Goal: Task Accomplishment & Management: Complete application form

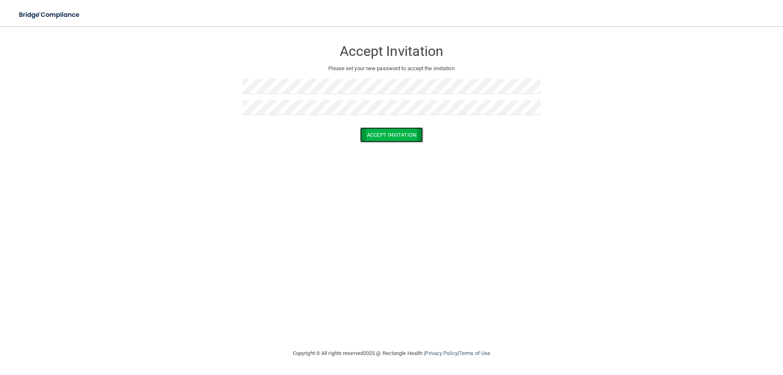
click at [383, 135] on button "Accept Invitation" at bounding box center [391, 134] width 63 height 15
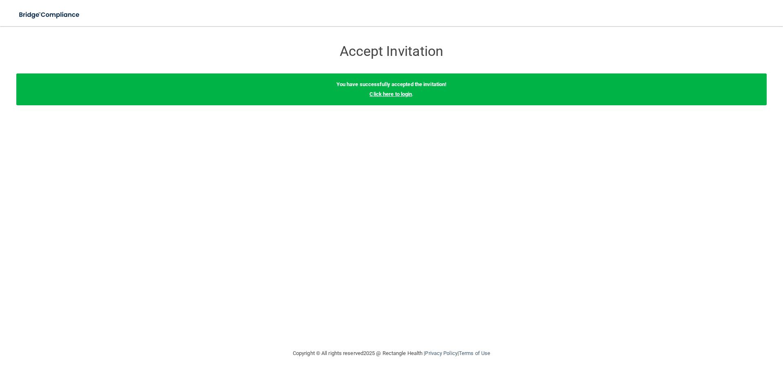
click at [397, 94] on link "Click here to login" at bounding box center [390, 94] width 42 height 6
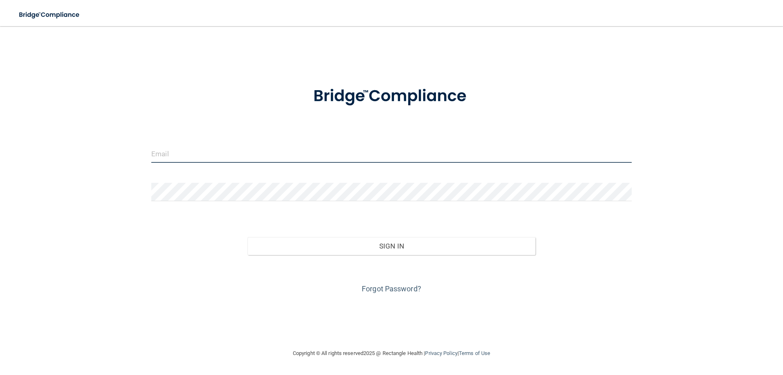
type input "[EMAIL_ADDRESS][DOMAIN_NAME]"
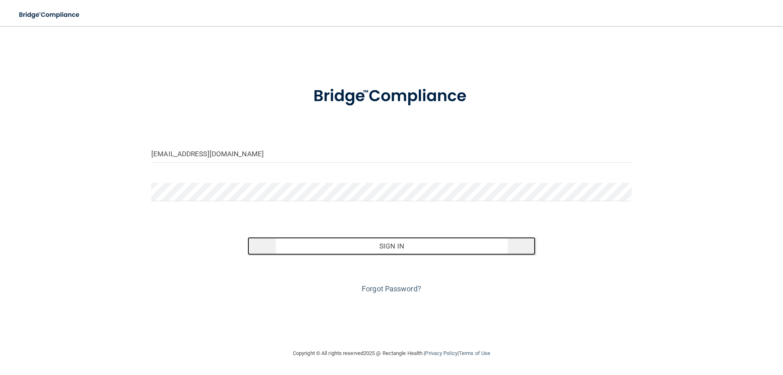
click at [411, 252] on button "Sign In" at bounding box center [391, 246] width 288 height 18
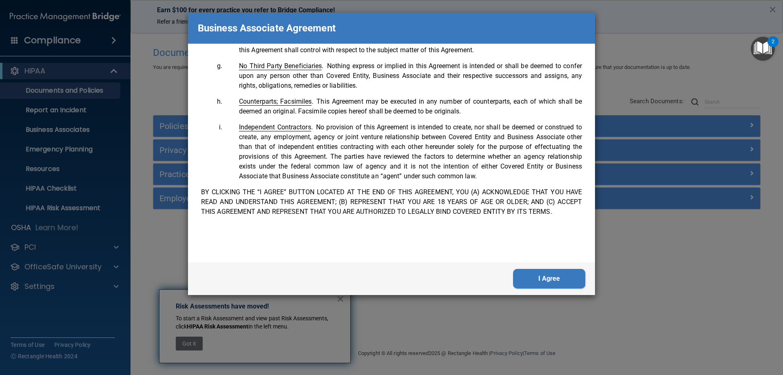
scroll to position [1662, 0]
click at [545, 278] on button "I Agree" at bounding box center [549, 279] width 72 height 20
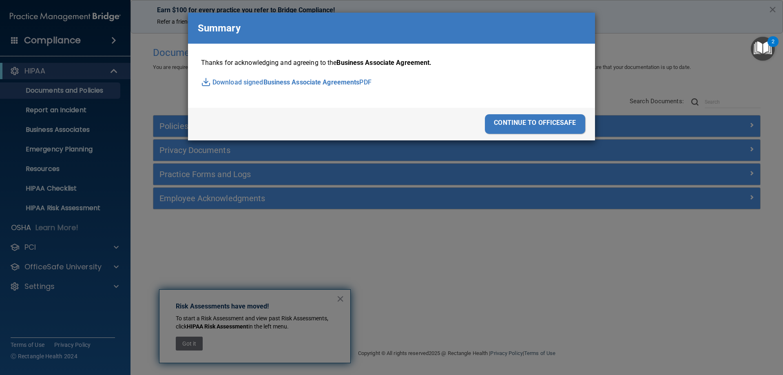
click at [538, 128] on div "continue to officesafe" at bounding box center [535, 124] width 100 height 20
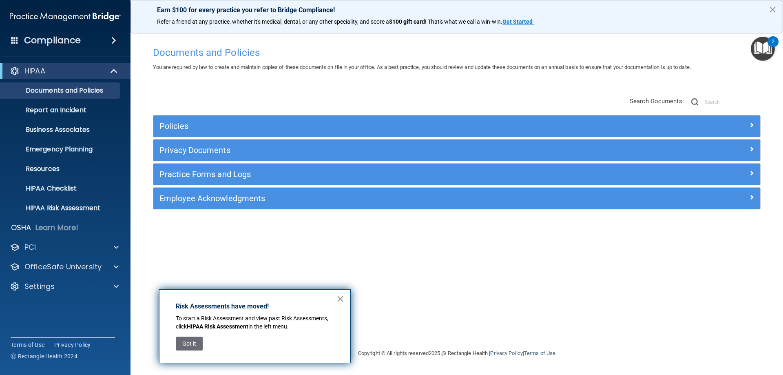
click at [340, 300] on button "×" at bounding box center [340, 298] width 8 height 13
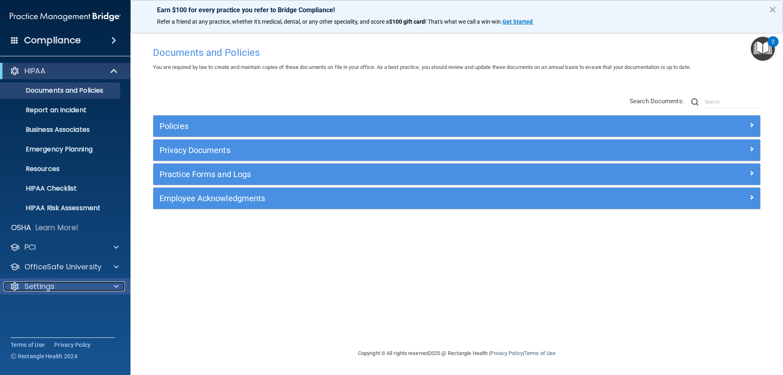
click at [113, 283] on div at bounding box center [115, 286] width 20 height 10
click at [60, 307] on p "My Account" at bounding box center [60, 306] width 111 height 8
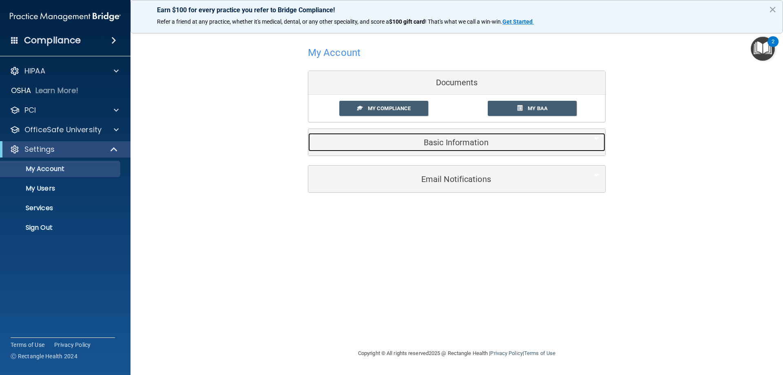
click at [467, 133] on div "Basic Information" at bounding box center [444, 142] width 272 height 18
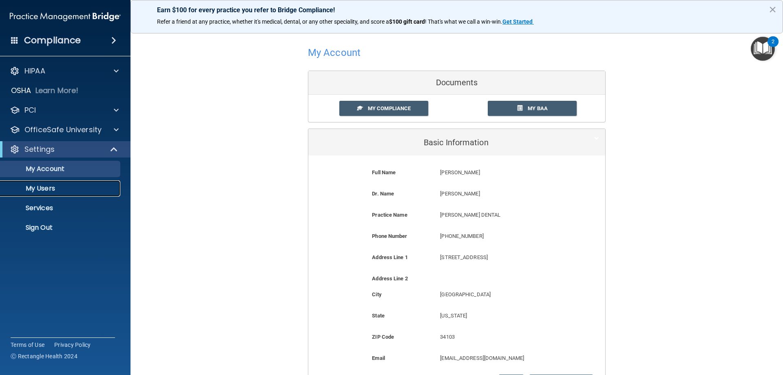
click at [45, 188] on p "My Users" at bounding box center [60, 188] width 111 height 8
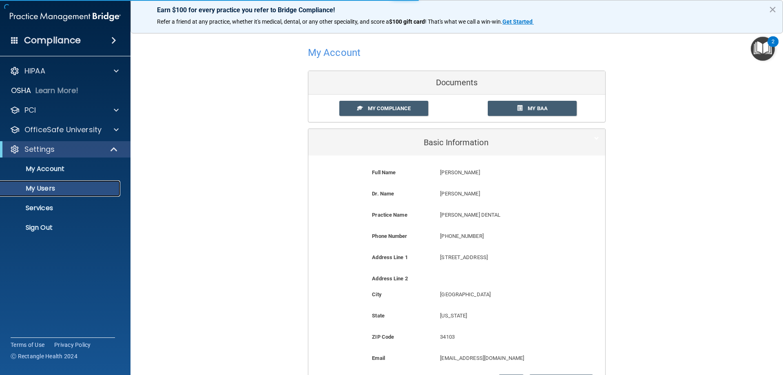
select select "20"
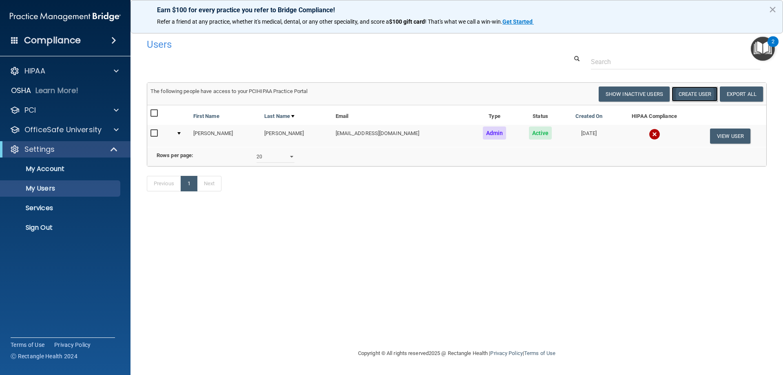
click at [686, 91] on button "Create User" at bounding box center [694, 93] width 46 height 15
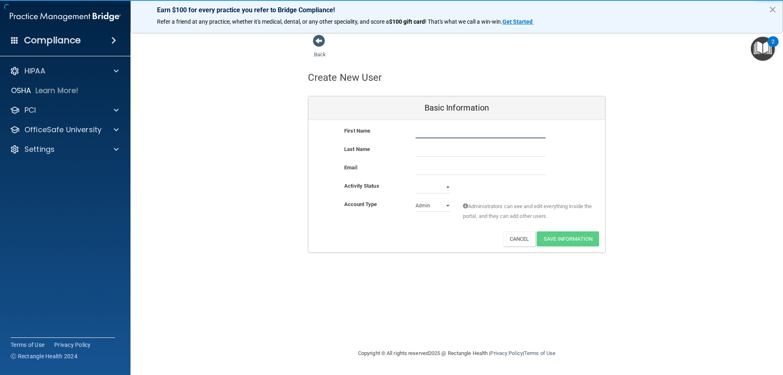
click at [470, 129] on input "text" at bounding box center [480, 132] width 130 height 12
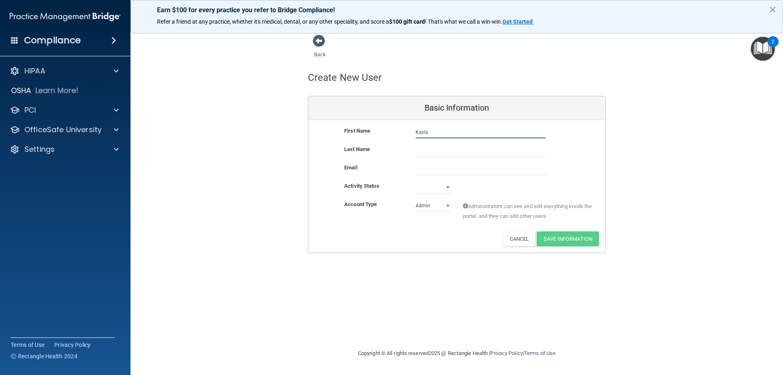
type input "Kayla"
type input "Cerasa"
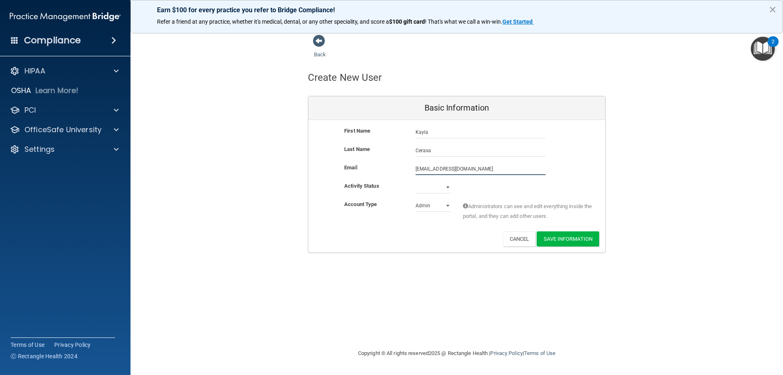
type input "[EMAIL_ADDRESS][DOMAIN_NAME]"
click at [445, 185] on select "Active Inactive" at bounding box center [432, 187] width 35 height 12
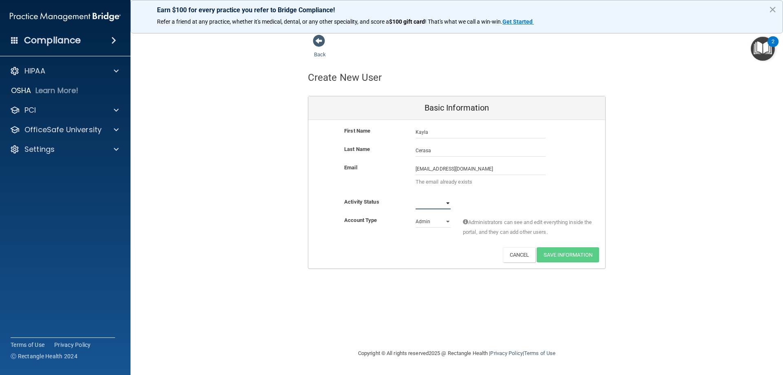
select select "active"
click at [415, 197] on select "Active Inactive" at bounding box center [432, 203] width 35 height 12
click at [448, 222] on select "Admin Member" at bounding box center [432, 221] width 35 height 12
click at [484, 210] on div "Activity Status Active Active Inactive" at bounding box center [456, 206] width 297 height 18
click at [454, 317] on div "Back Create New User Basic Information First Name [PERSON_NAME] [PERSON_NAME] L…" at bounding box center [457, 187] width 620 height 306
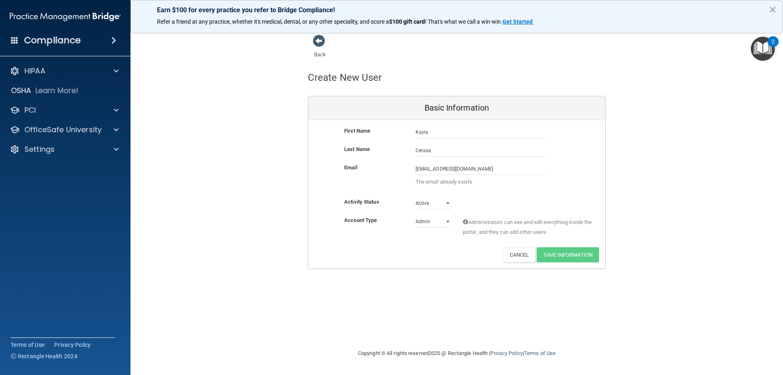
click at [386, 284] on div "Back Create New User Basic Information First Name [PERSON_NAME] [PERSON_NAME] L…" at bounding box center [457, 187] width 620 height 306
click at [328, 41] on div "Back" at bounding box center [333, 46] width 50 height 25
click at [322, 41] on span at bounding box center [319, 41] width 12 height 12
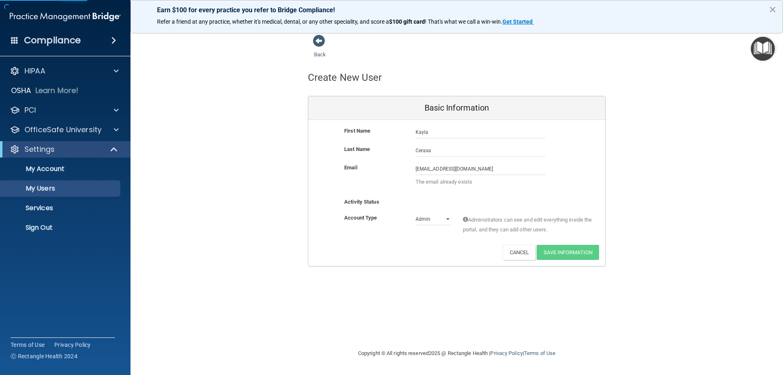
select select "20"
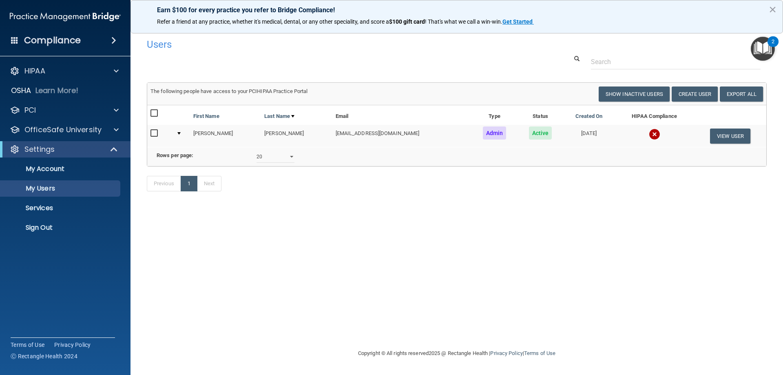
click at [761, 46] on img "Open Resource Center, 2 new notifications" at bounding box center [762, 49] width 24 height 24
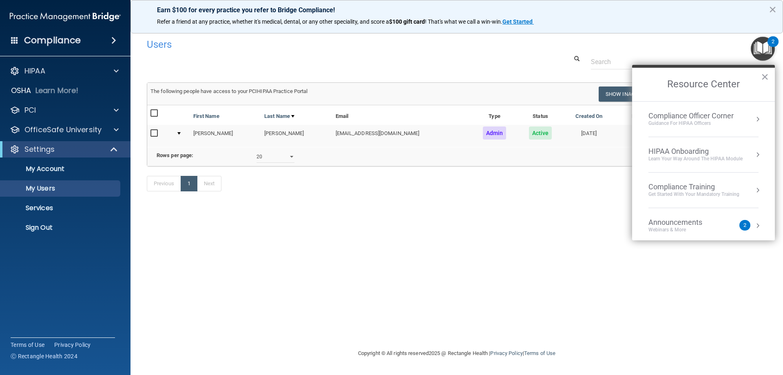
click at [622, 279] on div "Users Success! New user created. × Error! The user couldn't be created. × Succe…" at bounding box center [457, 187] width 620 height 306
click at [763, 76] on button "×" at bounding box center [765, 76] width 8 height 13
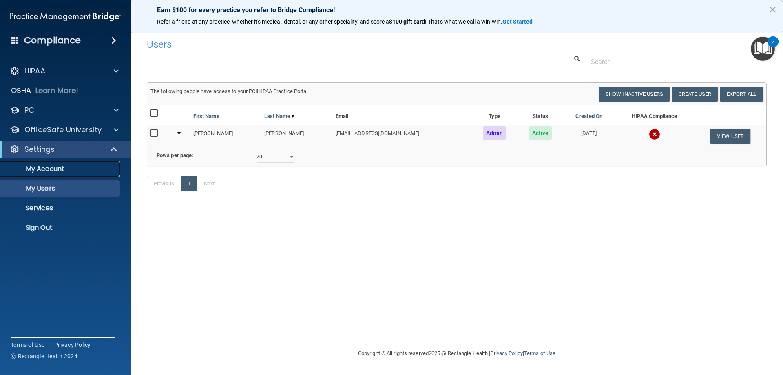
click at [55, 172] on p "My Account" at bounding box center [60, 169] width 111 height 8
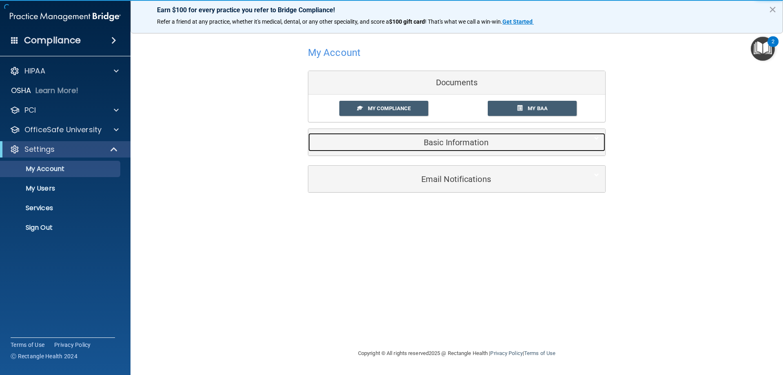
click at [460, 148] on div "Basic Information" at bounding box center [444, 142] width 272 height 18
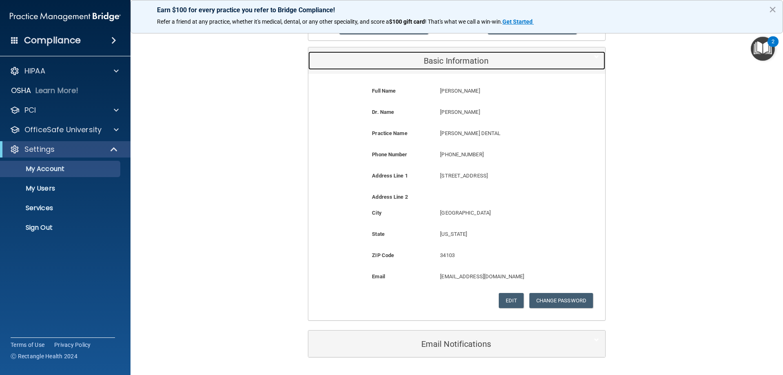
scroll to position [106, 0]
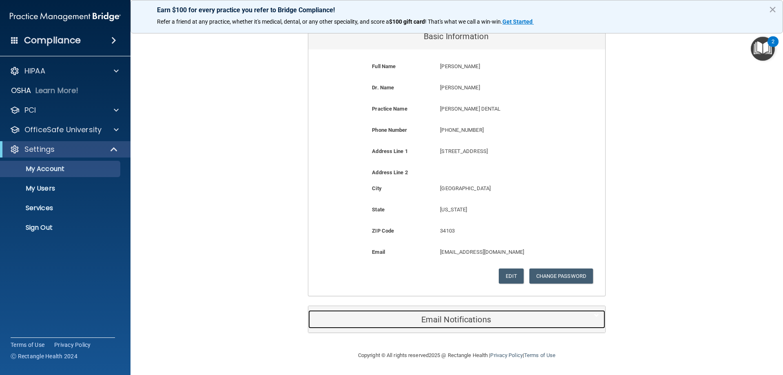
drag, startPoint x: 386, startPoint y: 319, endPoint x: 378, endPoint y: 317, distance: 8.1
click at [386, 319] on h5 "Email Notifications" at bounding box center [444, 319] width 260 height 9
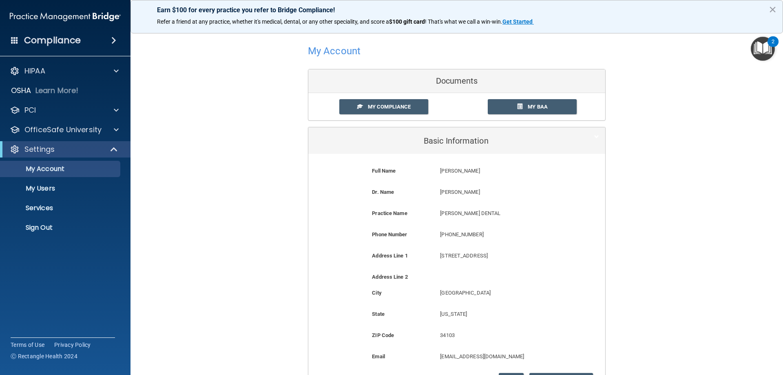
scroll to position [0, 0]
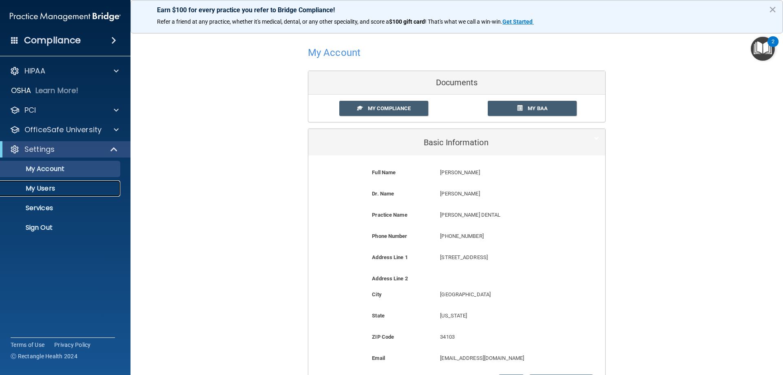
drag, startPoint x: 32, startPoint y: 188, endPoint x: 36, endPoint y: 189, distance: 4.5
click at [32, 188] on p "My Users" at bounding box center [60, 188] width 111 height 8
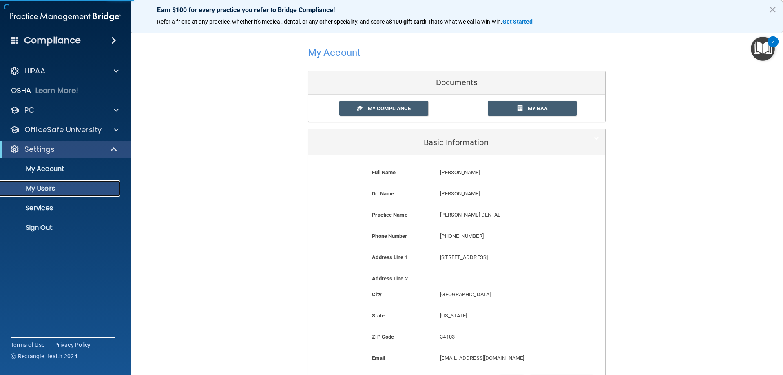
select select "20"
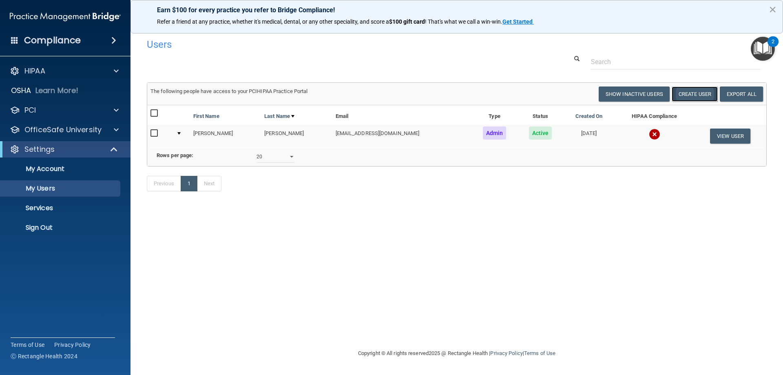
click at [695, 95] on button "Create User" at bounding box center [694, 93] width 46 height 15
